Goal: Information Seeking & Learning: Learn about a topic

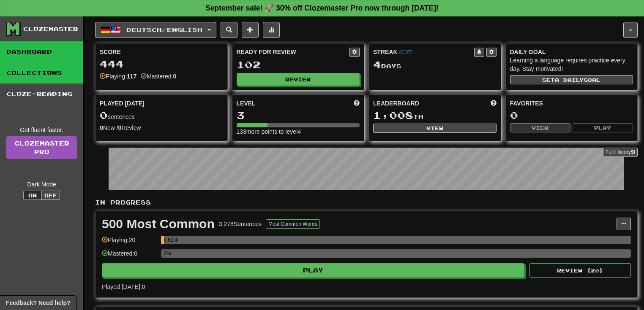
click at [44, 70] on link "Collections" at bounding box center [41, 73] width 83 height 21
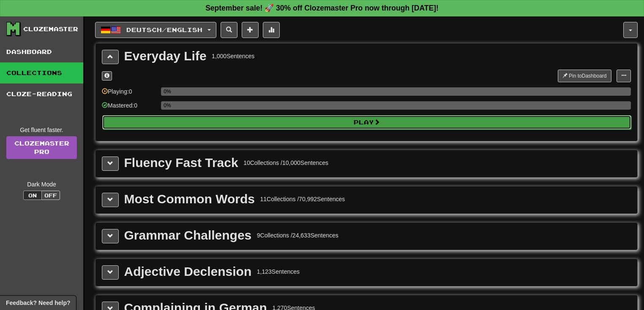
click at [322, 119] on button "Play" at bounding box center [366, 122] width 529 height 14
select select "**"
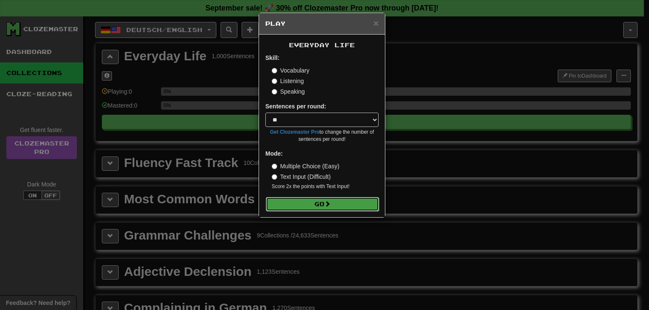
click at [318, 202] on button "Go" at bounding box center [322, 204] width 113 height 14
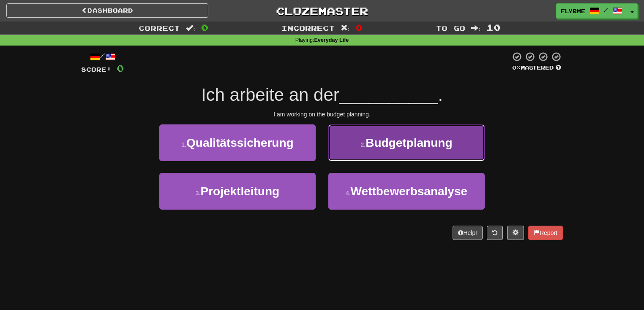
click at [382, 158] on button "2 . Budgetplanung" at bounding box center [406, 143] width 156 height 37
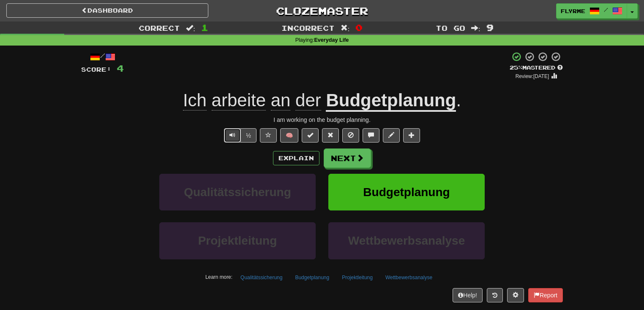
click at [232, 135] on span "Text-to-speech controls" at bounding box center [232, 135] width 6 height 6
click at [248, 135] on button "½" at bounding box center [248, 135] width 16 height 14
click at [343, 155] on button "Next" at bounding box center [347, 158] width 47 height 19
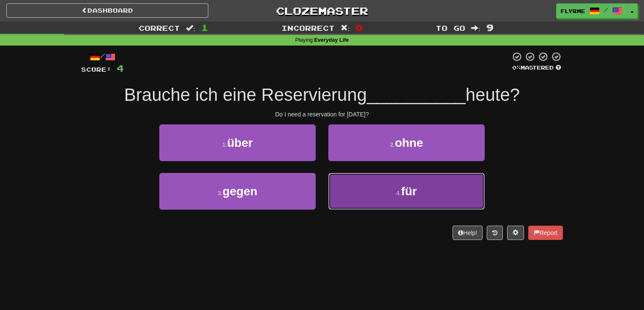
click at [402, 193] on span "für" at bounding box center [409, 191] width 16 height 13
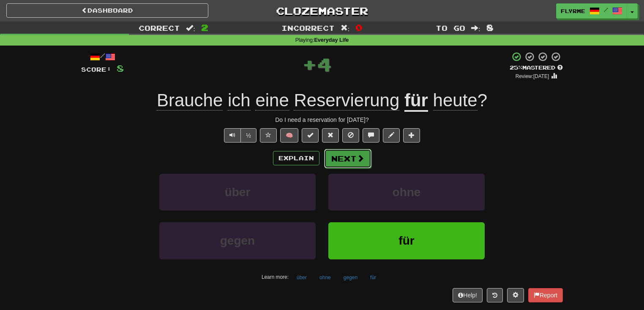
click at [350, 158] on button "Next" at bounding box center [347, 158] width 47 height 19
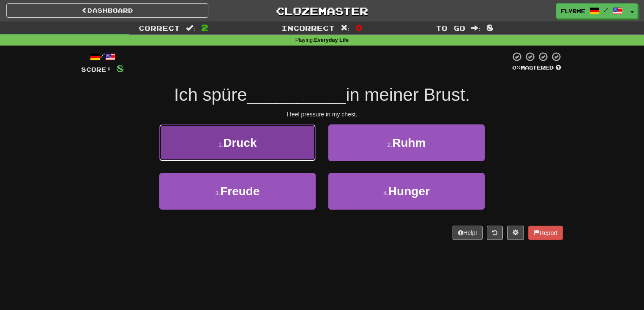
click at [256, 146] on span "Druck" at bounding box center [239, 142] width 33 height 13
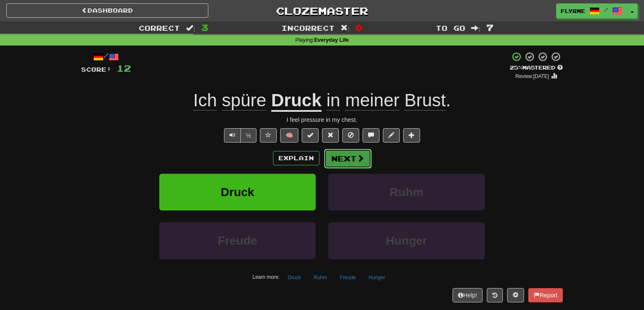
click at [353, 159] on button "Next" at bounding box center [347, 158] width 47 height 19
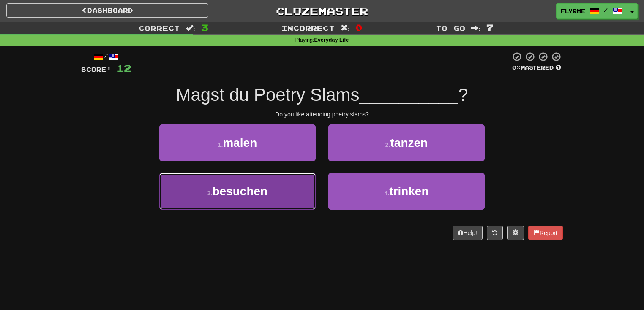
click at [292, 195] on button "3 . besuchen" at bounding box center [237, 191] width 156 height 37
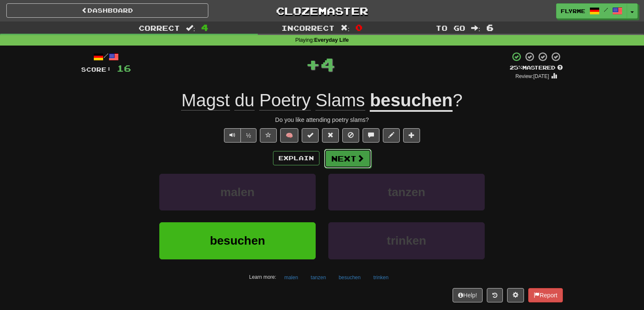
click at [351, 161] on button "Next" at bounding box center [347, 158] width 47 height 19
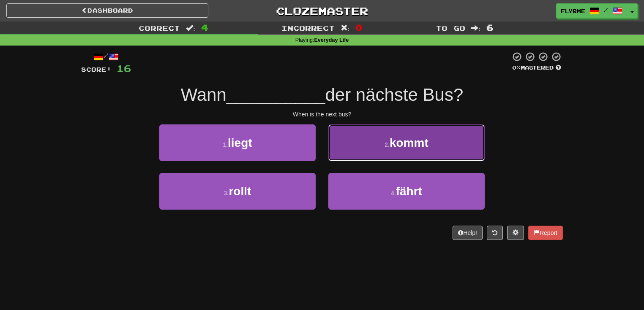
click at [387, 154] on button "2 . kommt" at bounding box center [406, 143] width 156 height 37
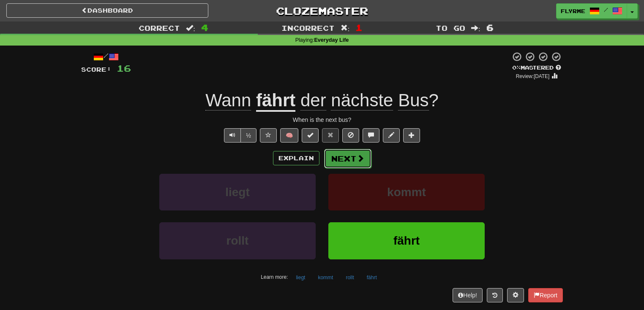
click at [341, 160] on button "Next" at bounding box center [347, 158] width 47 height 19
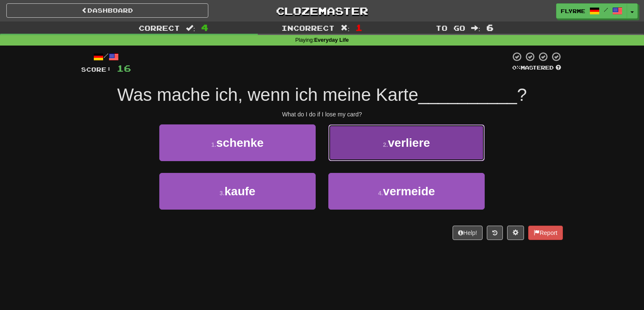
click at [411, 142] on span "verliere" at bounding box center [409, 142] width 42 height 13
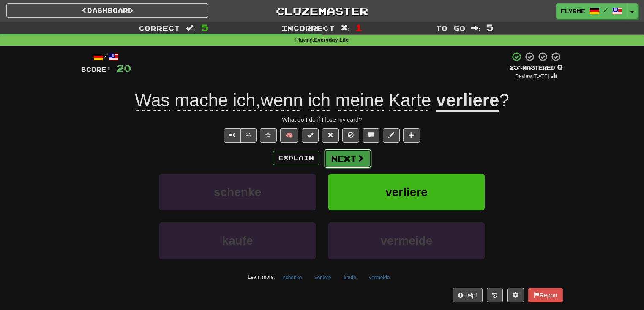
click at [348, 158] on button "Next" at bounding box center [347, 158] width 47 height 19
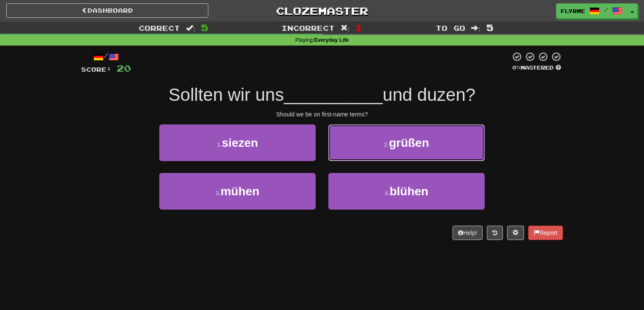
click at [451, 132] on button "2 . grüßen" at bounding box center [406, 143] width 156 height 37
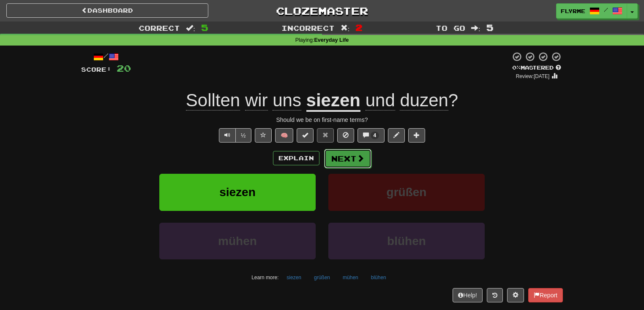
click at [357, 161] on span at bounding box center [361, 159] width 8 height 8
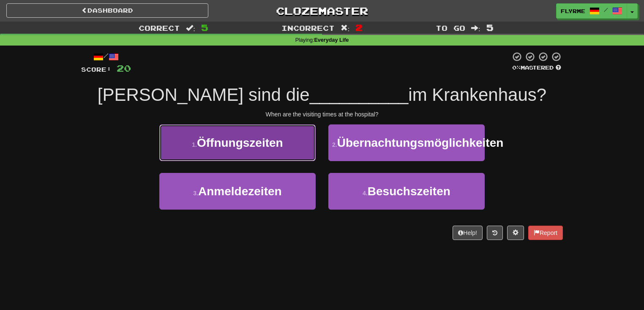
click at [264, 143] on span "Öffnungszeiten" at bounding box center [240, 142] width 86 height 13
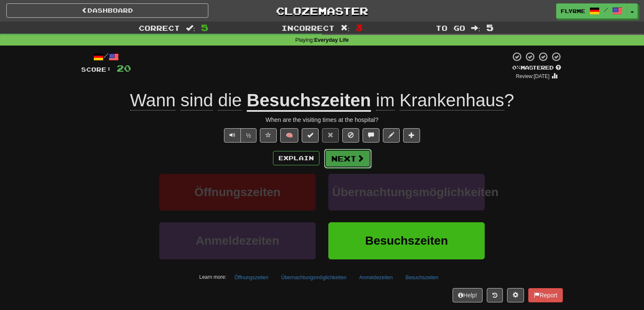
click at [353, 157] on button "Next" at bounding box center [347, 158] width 47 height 19
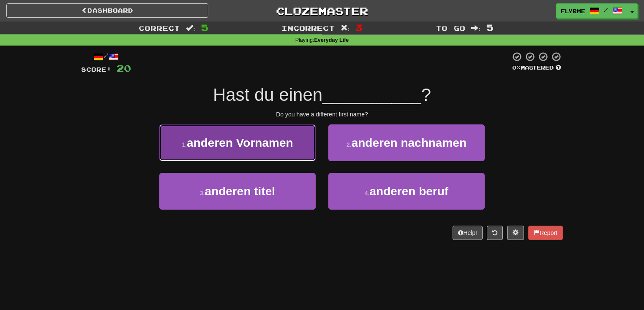
click at [226, 142] on span "anderen Vornamen" at bounding box center [240, 142] width 106 height 13
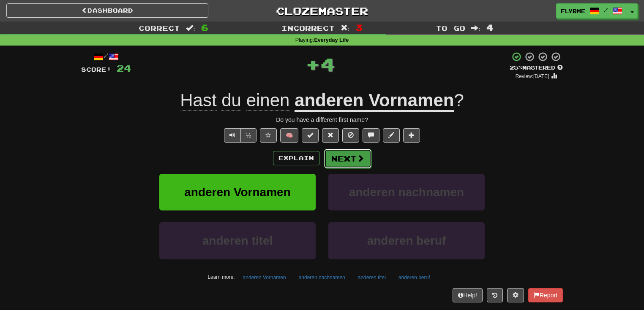
click at [347, 154] on button "Next" at bounding box center [347, 158] width 47 height 19
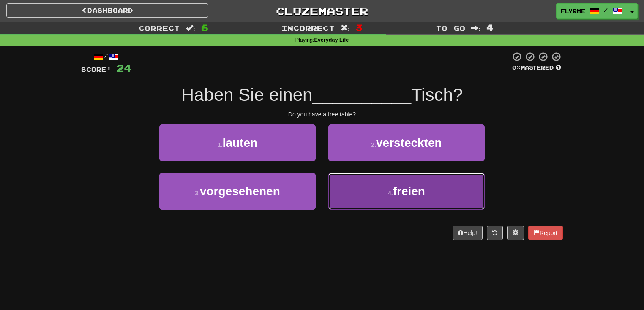
click at [387, 189] on button "4 . freien" at bounding box center [406, 191] width 156 height 37
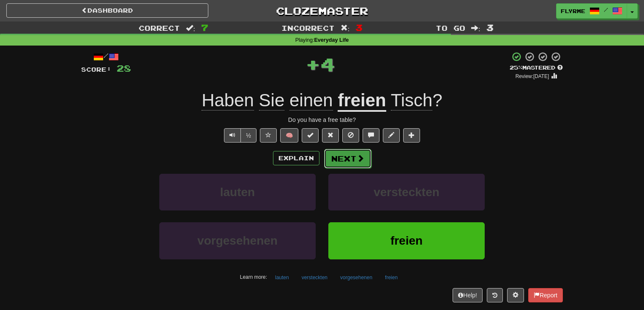
click at [353, 159] on button "Next" at bounding box center [347, 158] width 47 height 19
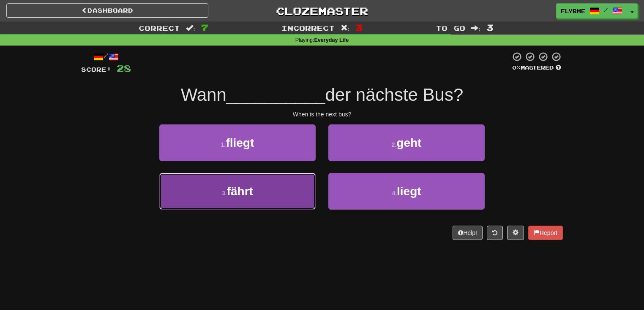
click at [268, 194] on button "3 . fährt" at bounding box center [237, 191] width 156 height 37
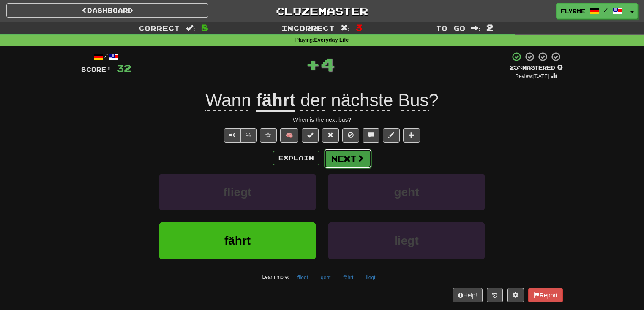
click at [348, 159] on button "Next" at bounding box center [347, 158] width 47 height 19
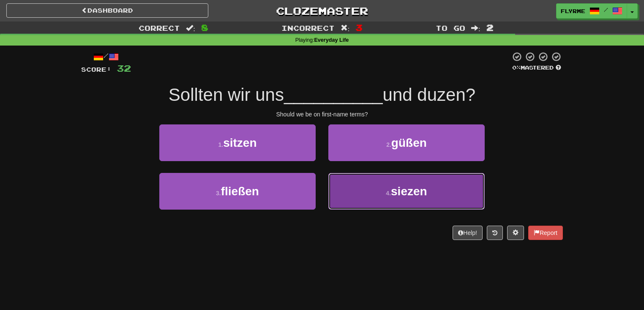
click at [374, 184] on button "4 . siezen" at bounding box center [406, 191] width 156 height 37
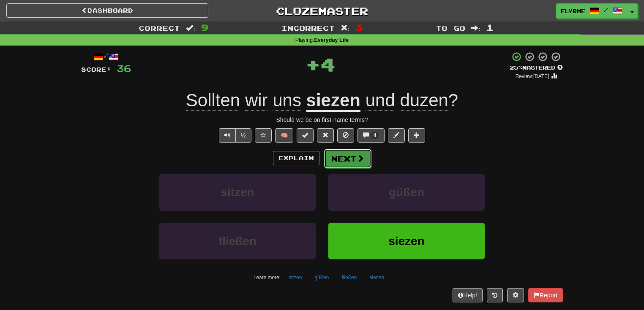
click at [348, 157] on button "Next" at bounding box center [347, 158] width 47 height 19
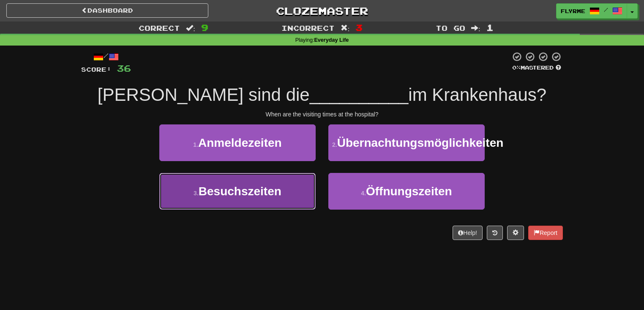
click at [280, 198] on span "Besuchszeiten" at bounding box center [240, 191] width 83 height 13
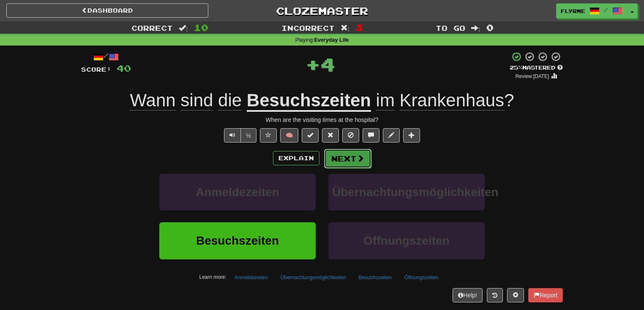
click at [348, 157] on button "Next" at bounding box center [347, 158] width 47 height 19
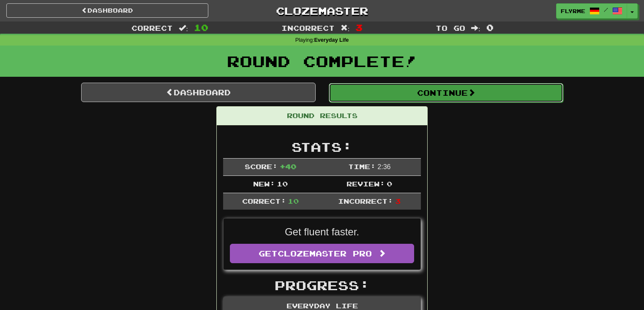
click at [461, 93] on button "Continue" at bounding box center [446, 92] width 234 height 19
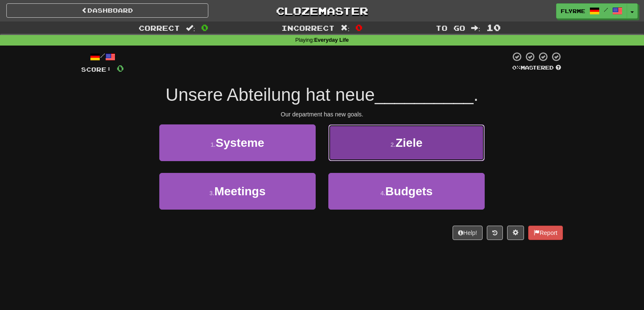
click at [395, 145] on small "2 ." at bounding box center [392, 145] width 5 height 7
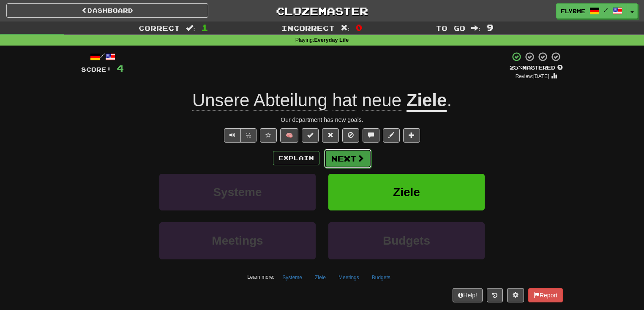
click at [352, 156] on button "Next" at bounding box center [347, 158] width 47 height 19
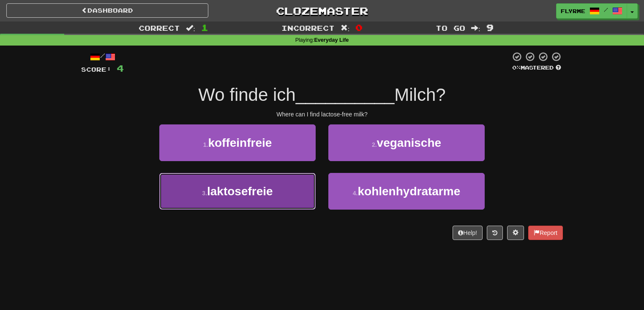
click at [280, 193] on button "3 . laktosefreie" at bounding box center [237, 191] width 156 height 37
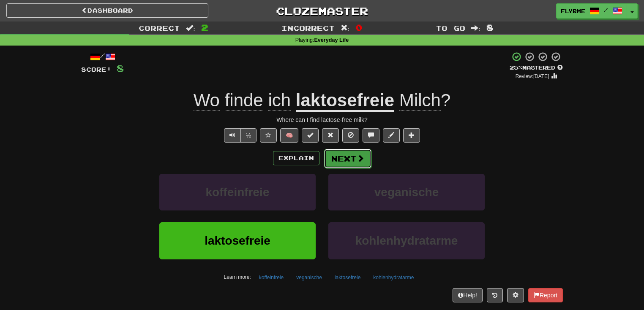
click at [345, 159] on button "Next" at bounding box center [347, 158] width 47 height 19
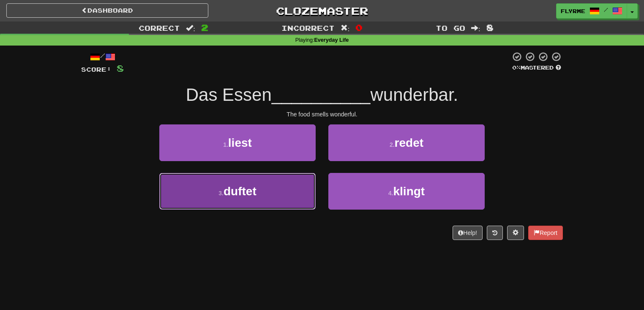
click at [292, 204] on button "3 . duftet" at bounding box center [237, 191] width 156 height 37
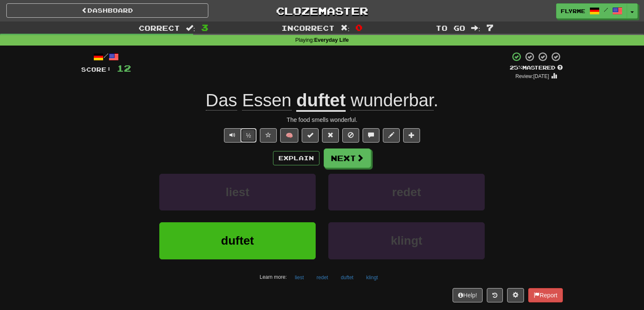
click at [247, 132] on button "½" at bounding box center [248, 135] width 16 height 14
click at [340, 156] on button "Next" at bounding box center [347, 158] width 47 height 19
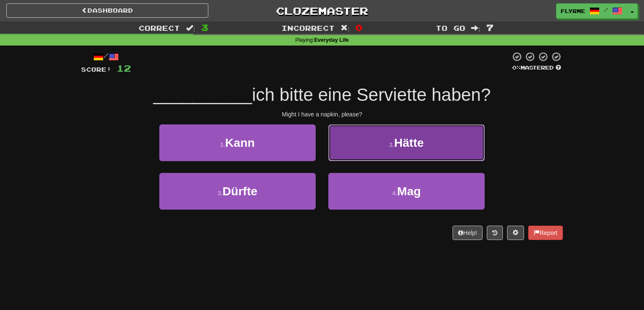
click at [389, 145] on small "2 ." at bounding box center [391, 145] width 5 height 7
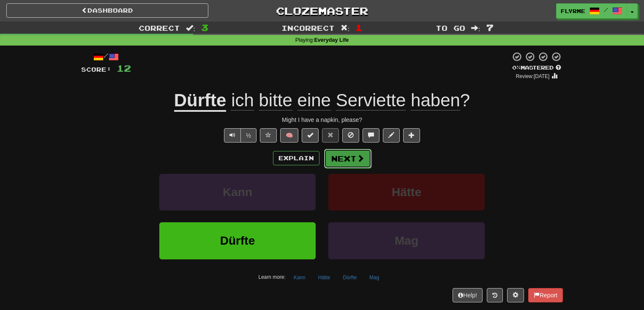
click at [343, 157] on button "Next" at bounding box center [347, 158] width 47 height 19
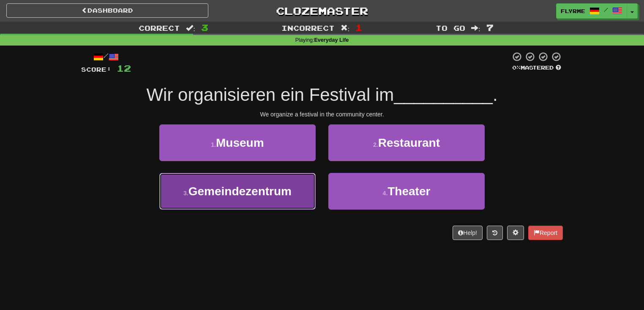
click at [245, 193] on span "Gemeindezentrum" at bounding box center [239, 191] width 103 height 13
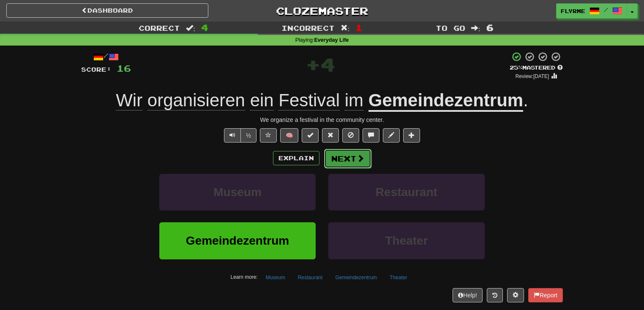
click at [354, 159] on button "Next" at bounding box center [347, 158] width 47 height 19
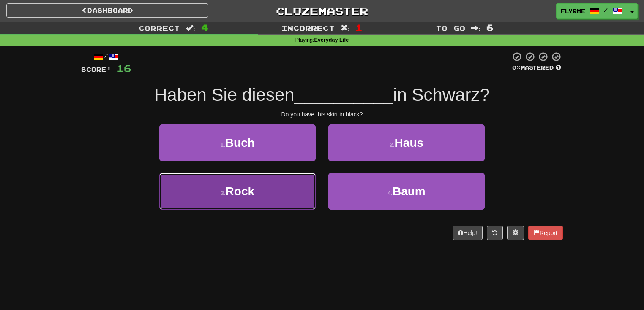
click at [288, 197] on button "3 . Rock" at bounding box center [237, 191] width 156 height 37
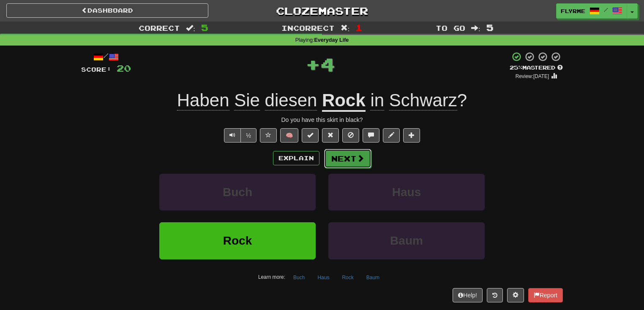
click at [346, 158] on button "Next" at bounding box center [347, 158] width 47 height 19
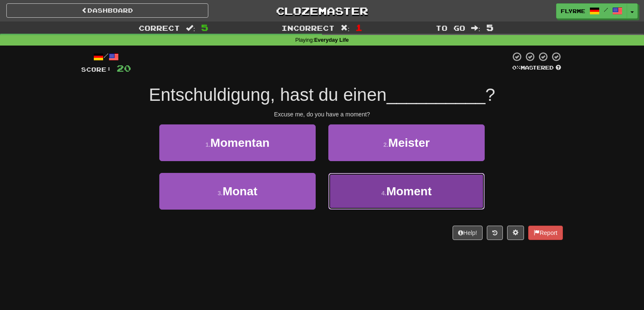
click at [380, 188] on button "4 . Moment" at bounding box center [406, 191] width 156 height 37
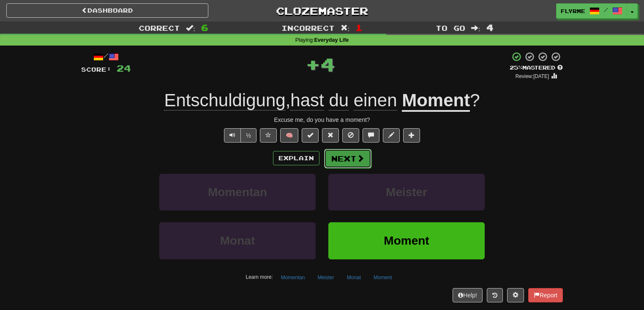
click at [357, 158] on span at bounding box center [361, 159] width 8 height 8
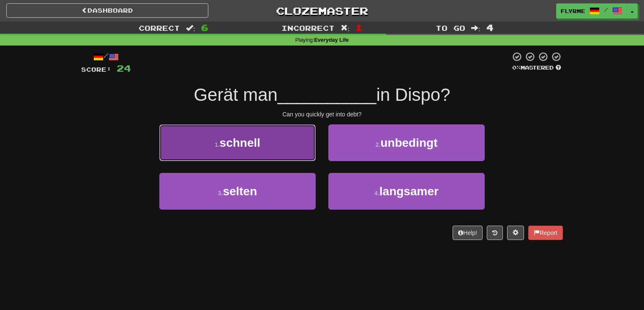
click at [284, 145] on button "1 . schnell" at bounding box center [237, 143] width 156 height 37
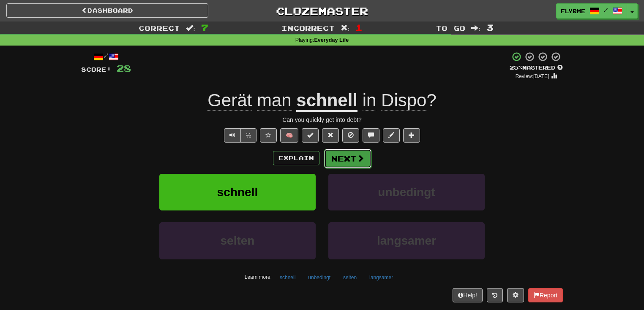
click at [345, 155] on button "Next" at bounding box center [347, 158] width 47 height 19
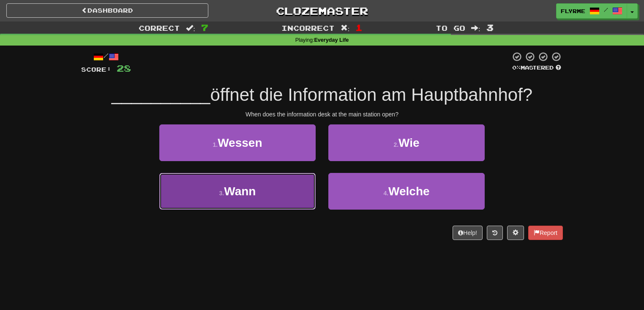
click at [272, 201] on button "3 . Wann" at bounding box center [237, 191] width 156 height 37
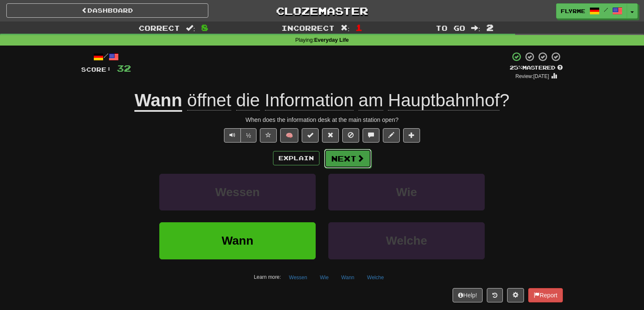
click at [344, 156] on button "Next" at bounding box center [347, 158] width 47 height 19
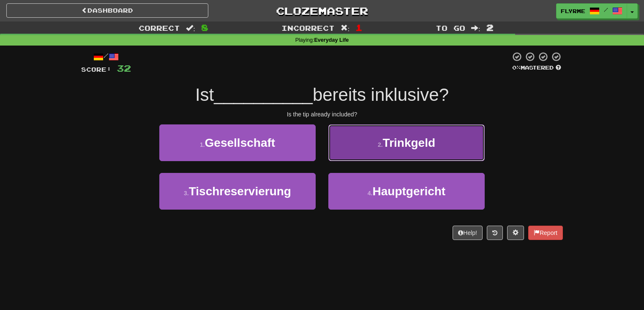
click at [411, 146] on span "Trinkgeld" at bounding box center [409, 142] width 52 height 13
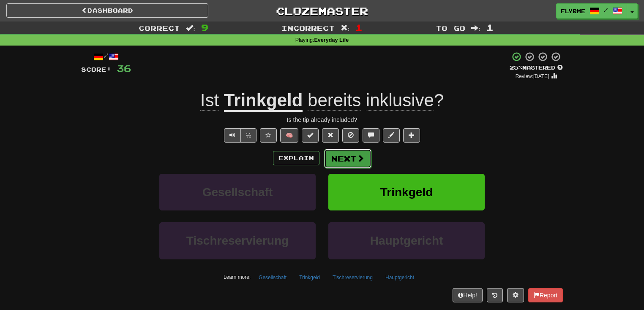
click at [346, 159] on button "Next" at bounding box center [347, 158] width 47 height 19
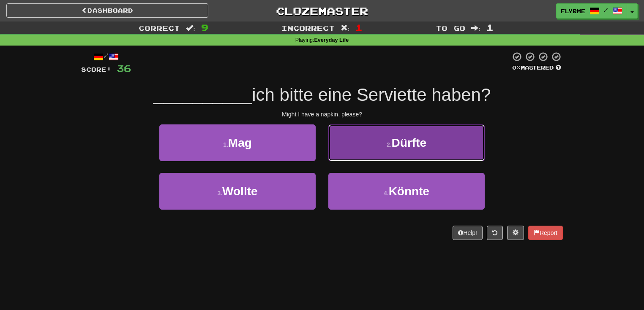
click at [383, 149] on button "2 . Dürfte" at bounding box center [406, 143] width 156 height 37
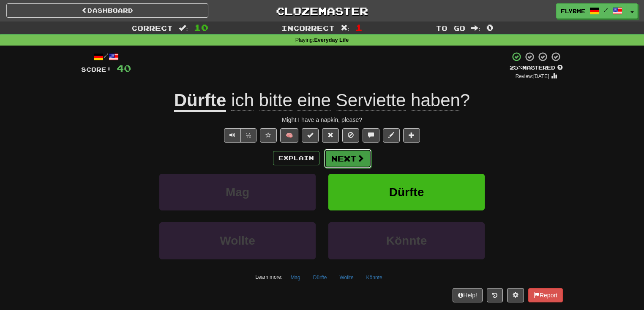
click at [350, 156] on button "Next" at bounding box center [347, 158] width 47 height 19
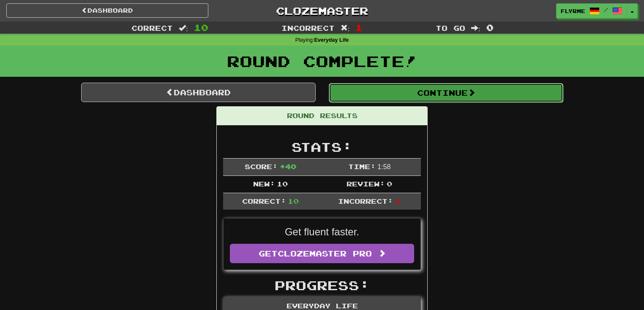
click at [440, 94] on button "Continue" at bounding box center [446, 92] width 234 height 19
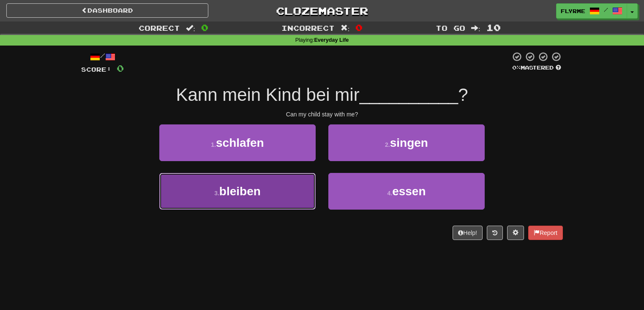
click at [281, 194] on button "3 . bleiben" at bounding box center [237, 191] width 156 height 37
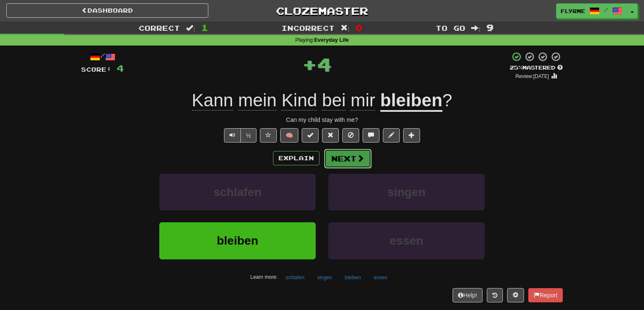
click at [338, 159] on button "Next" at bounding box center [347, 158] width 47 height 19
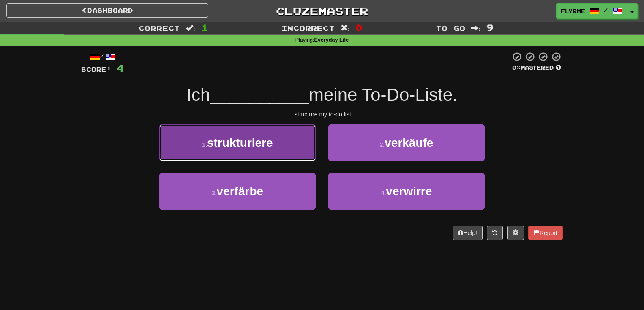
click at [266, 147] on span "strukturiere" at bounding box center [240, 142] width 66 height 13
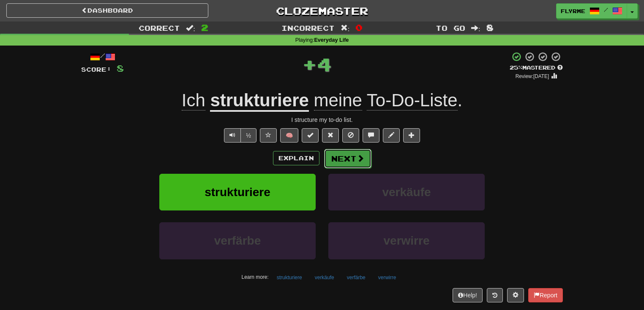
click at [349, 155] on button "Next" at bounding box center [347, 158] width 47 height 19
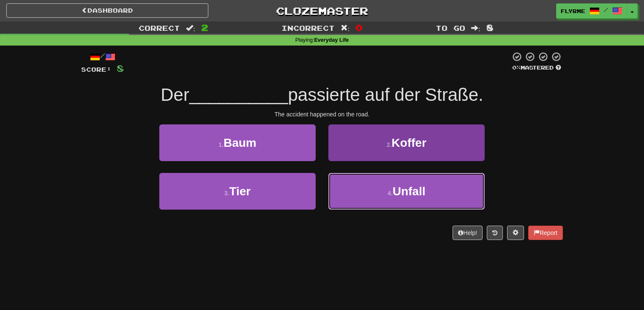
click at [410, 196] on span "Unfall" at bounding box center [408, 191] width 33 height 13
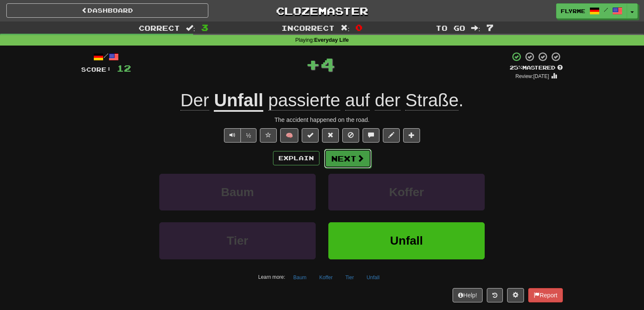
click at [351, 156] on button "Next" at bounding box center [347, 158] width 47 height 19
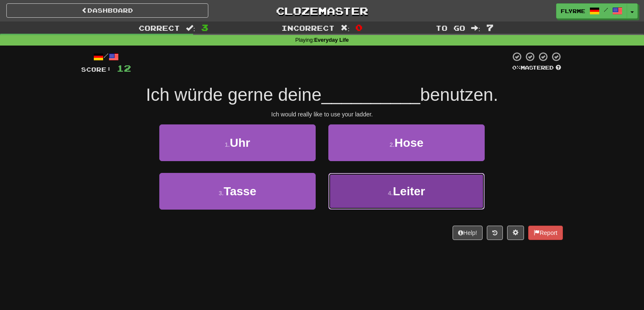
click at [422, 193] on span "Leiter" at bounding box center [409, 191] width 32 height 13
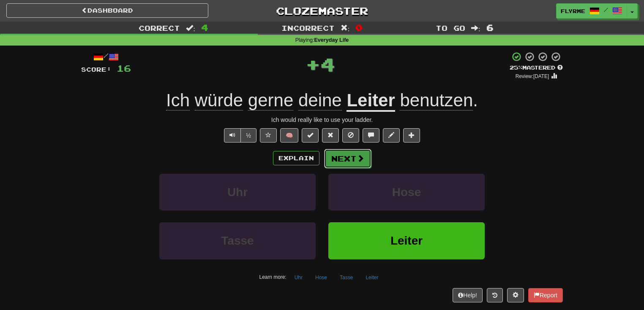
click at [351, 158] on button "Next" at bounding box center [347, 158] width 47 height 19
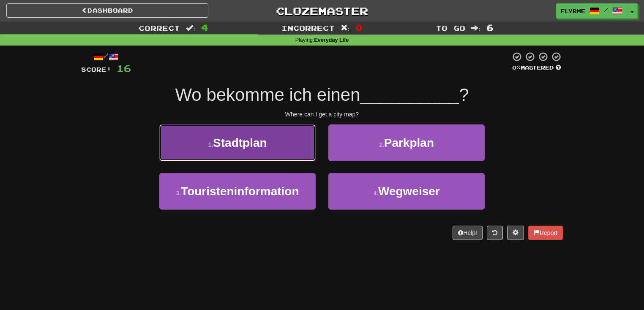
click at [236, 143] on span "Stadtplan" at bounding box center [240, 142] width 54 height 13
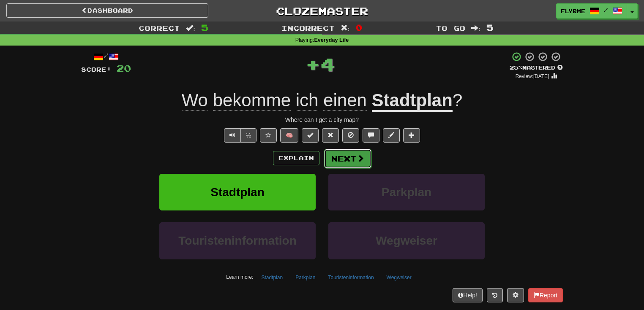
click at [347, 155] on button "Next" at bounding box center [347, 158] width 47 height 19
